Goal: Find specific page/section: Find specific page/section

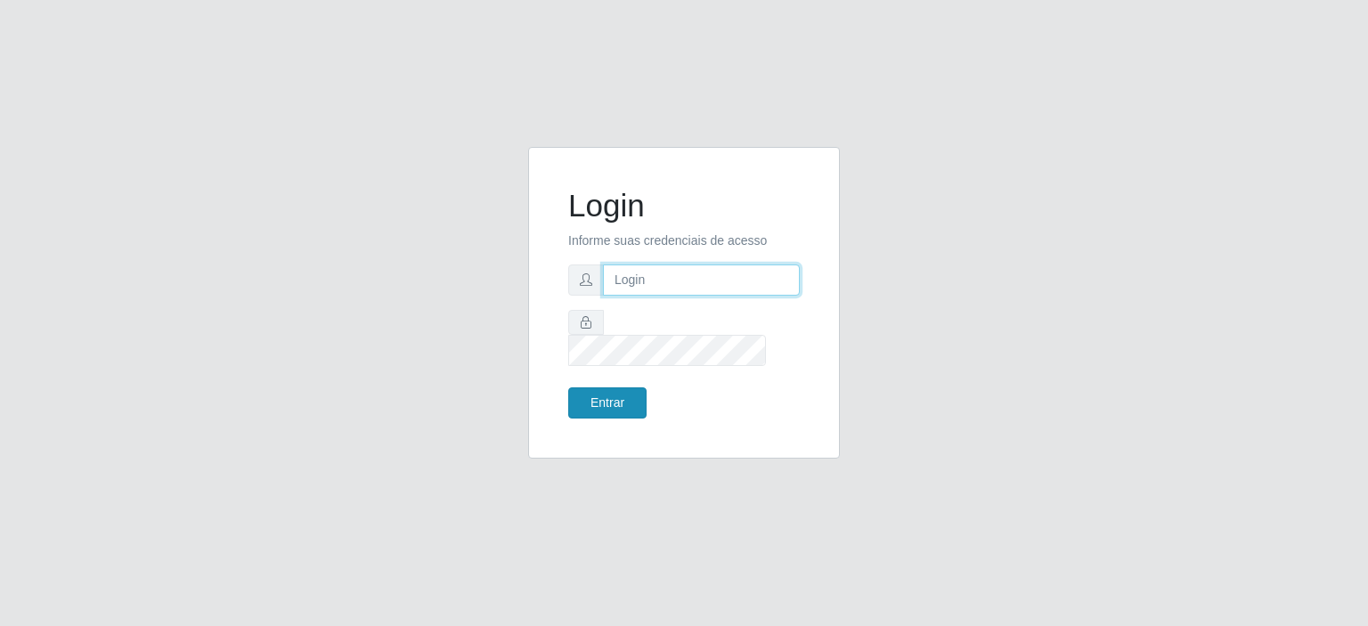
type input "johnrelley27@gmail.com"
click at [600, 387] on button "Entrar" at bounding box center [607, 402] width 78 height 31
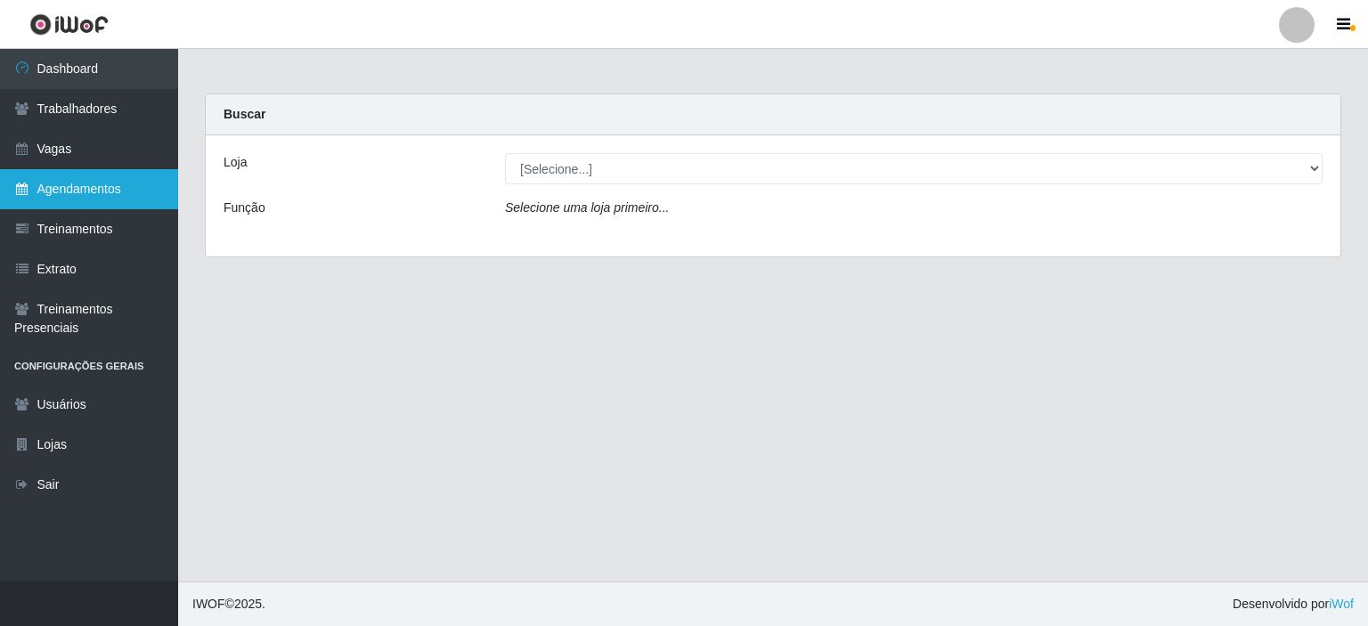
click at [63, 193] on link "Agendamentos" at bounding box center [89, 189] width 178 height 40
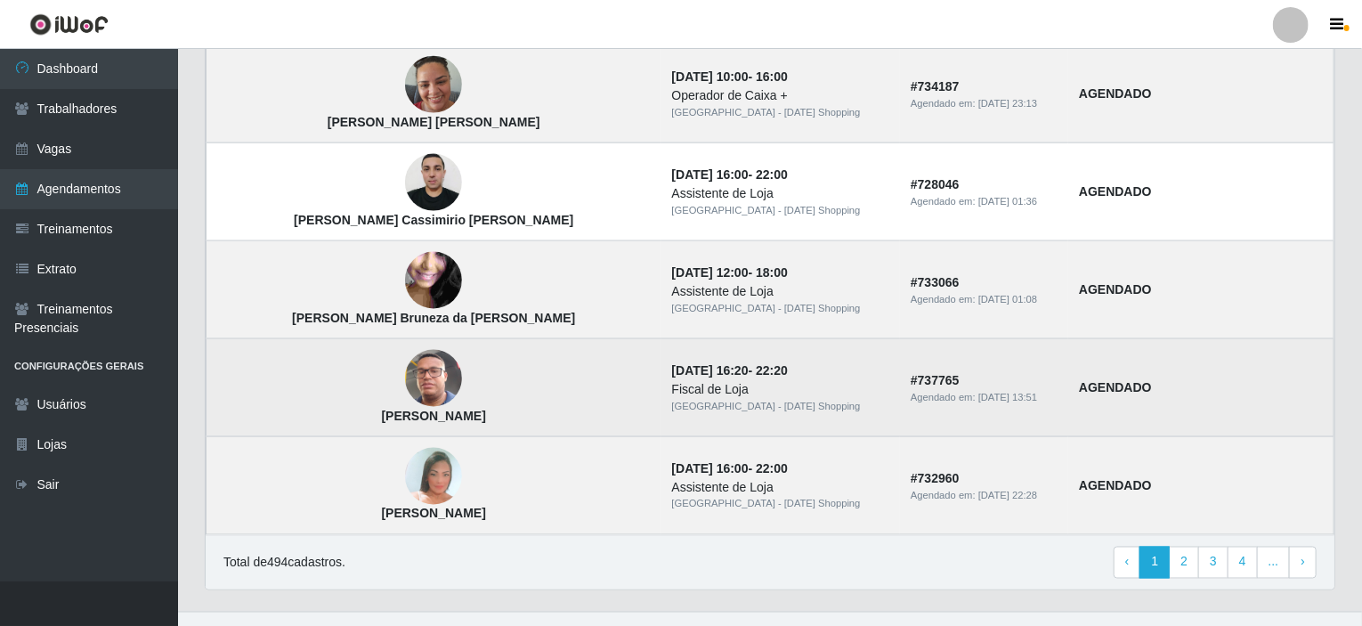
scroll to position [1227, 0]
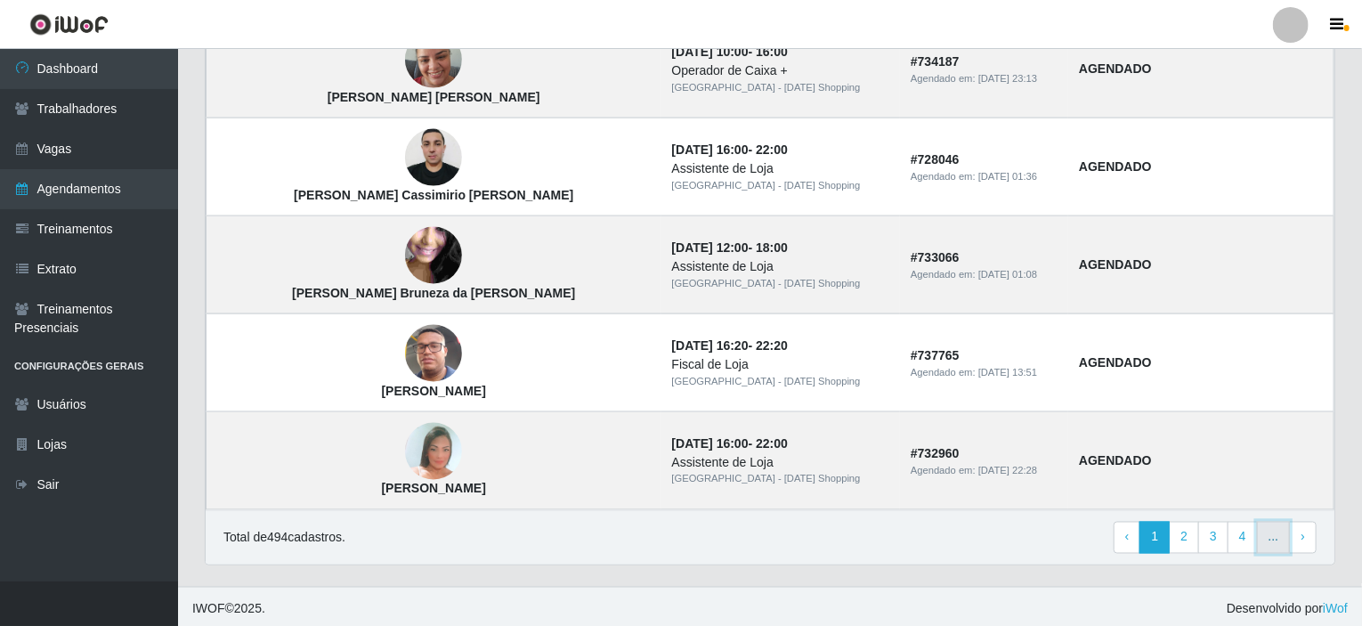
click at [1273, 525] on link "..." at bounding box center [1274, 538] width 34 height 32
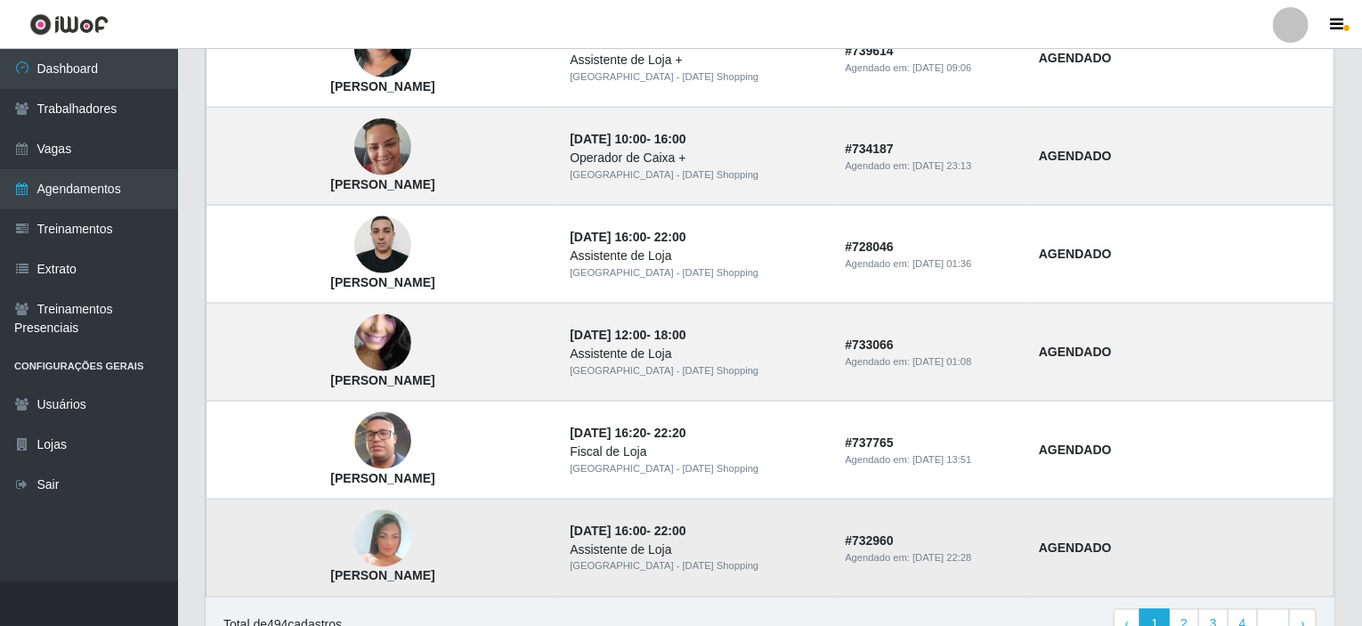
scroll to position [1227, 0]
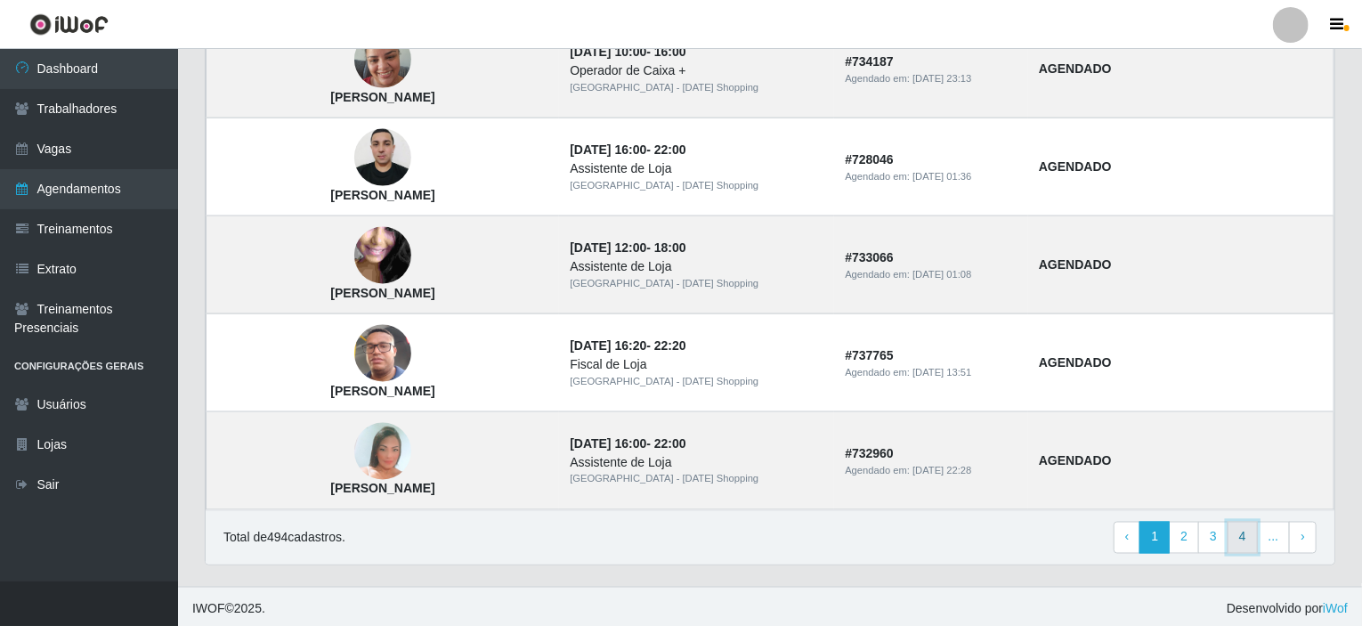
click at [1254, 540] on link "4" at bounding box center [1243, 538] width 30 height 32
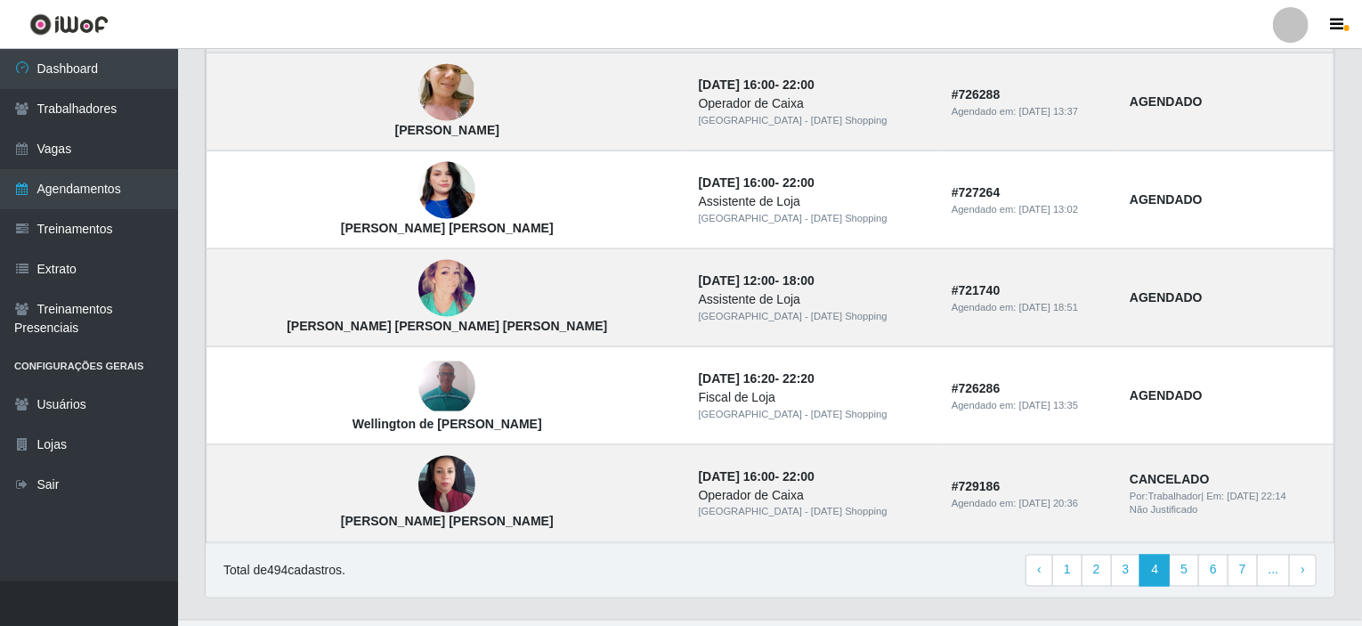
scroll to position [1227, 0]
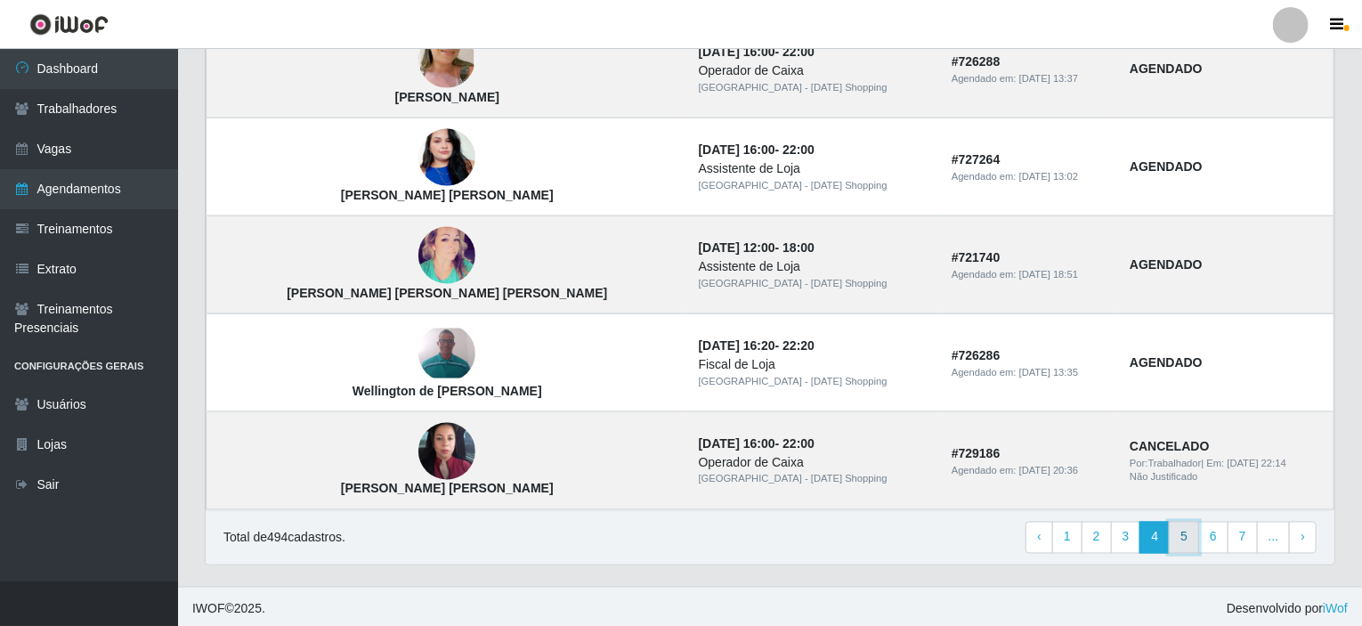
click at [1190, 530] on link "5" at bounding box center [1184, 538] width 30 height 32
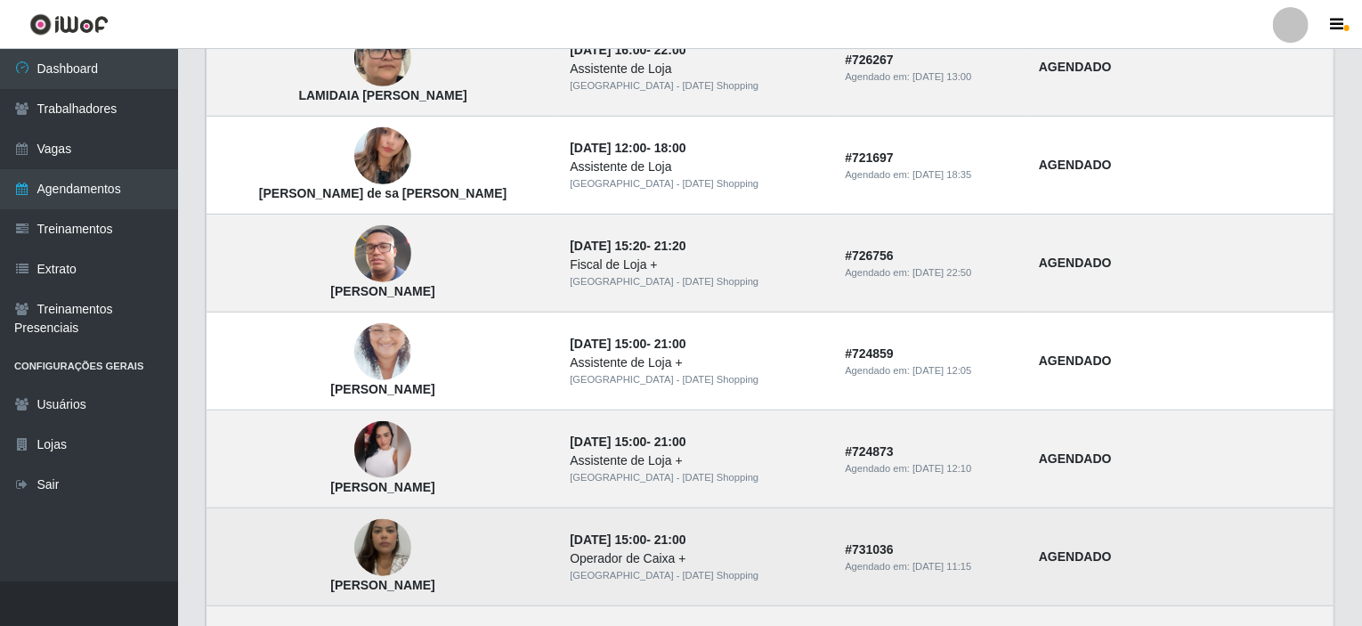
scroll to position [337, 0]
